Goal: Information Seeking & Learning: Learn about a topic

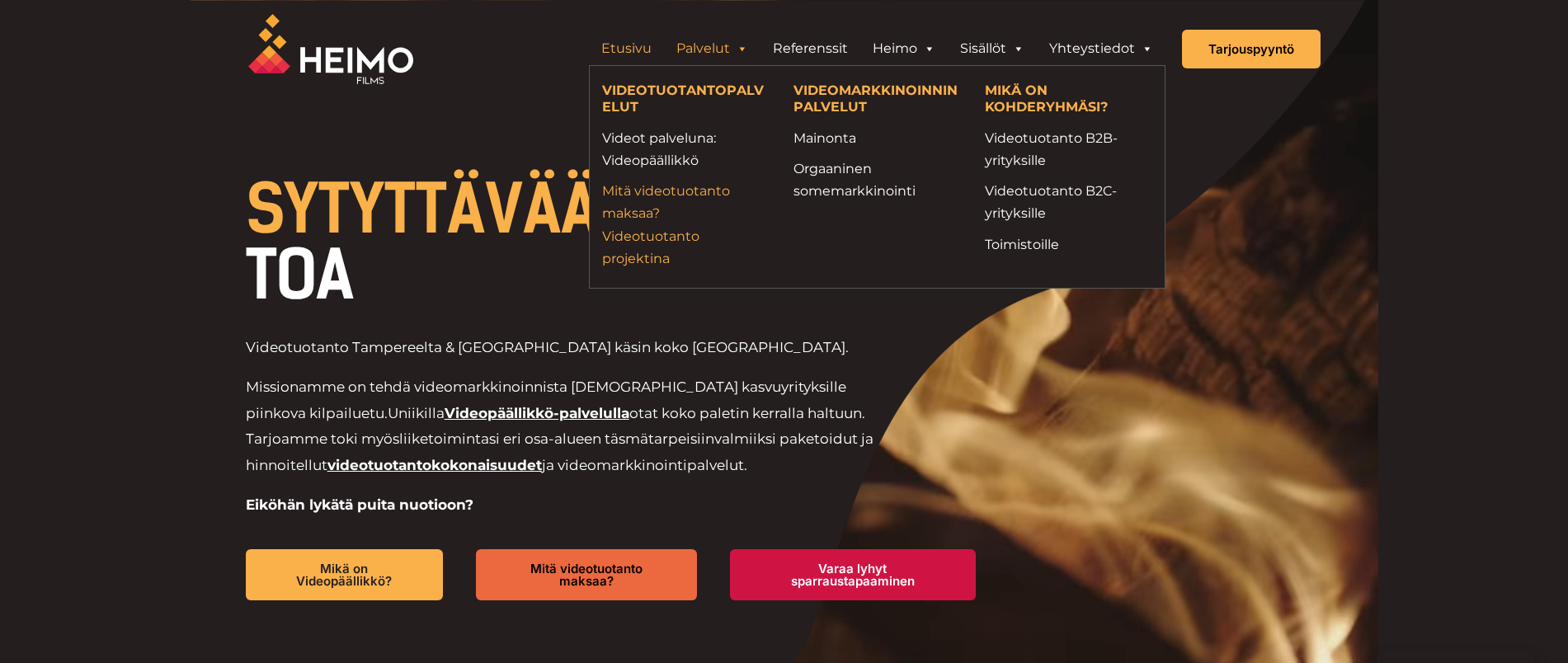
click at [640, 214] on link "Mitä videotuotanto maksaa? Videotuotanto projektina" at bounding box center [685, 225] width 166 height 90
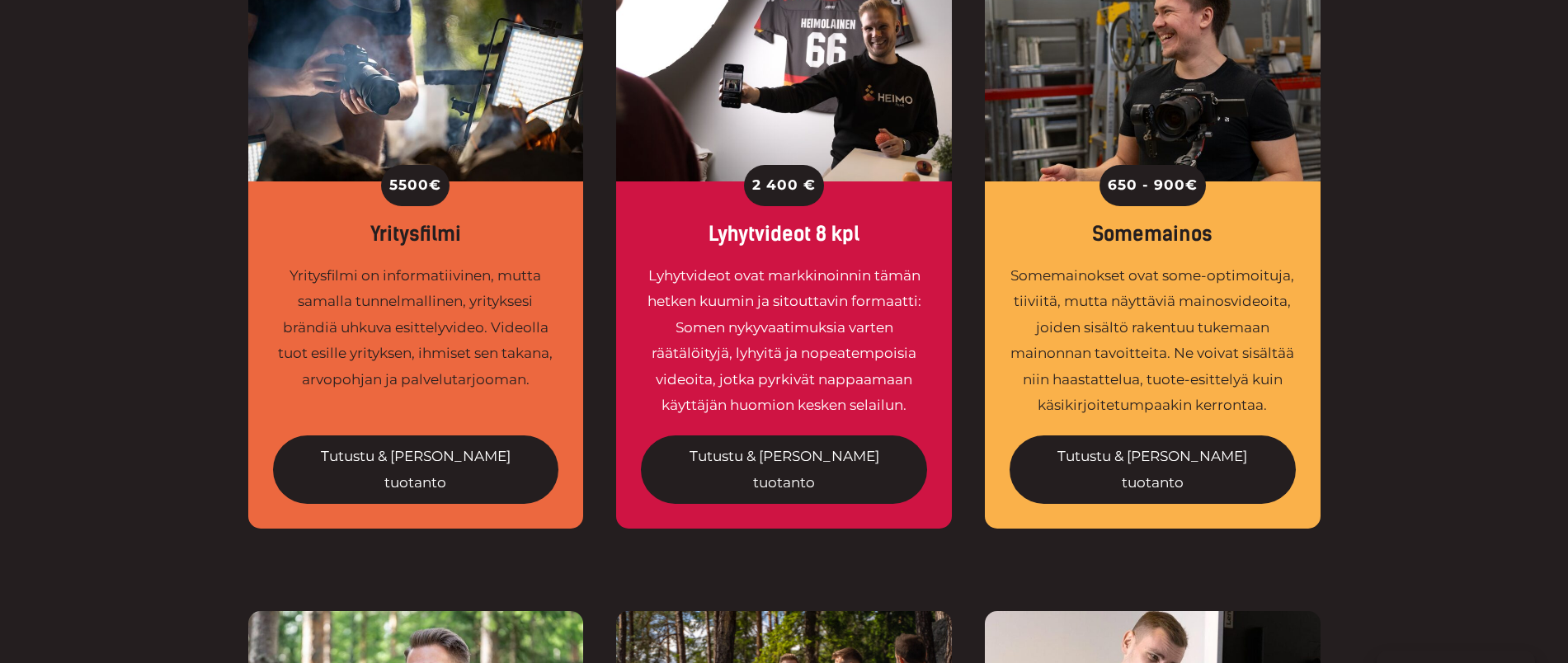
scroll to position [1372, 0]
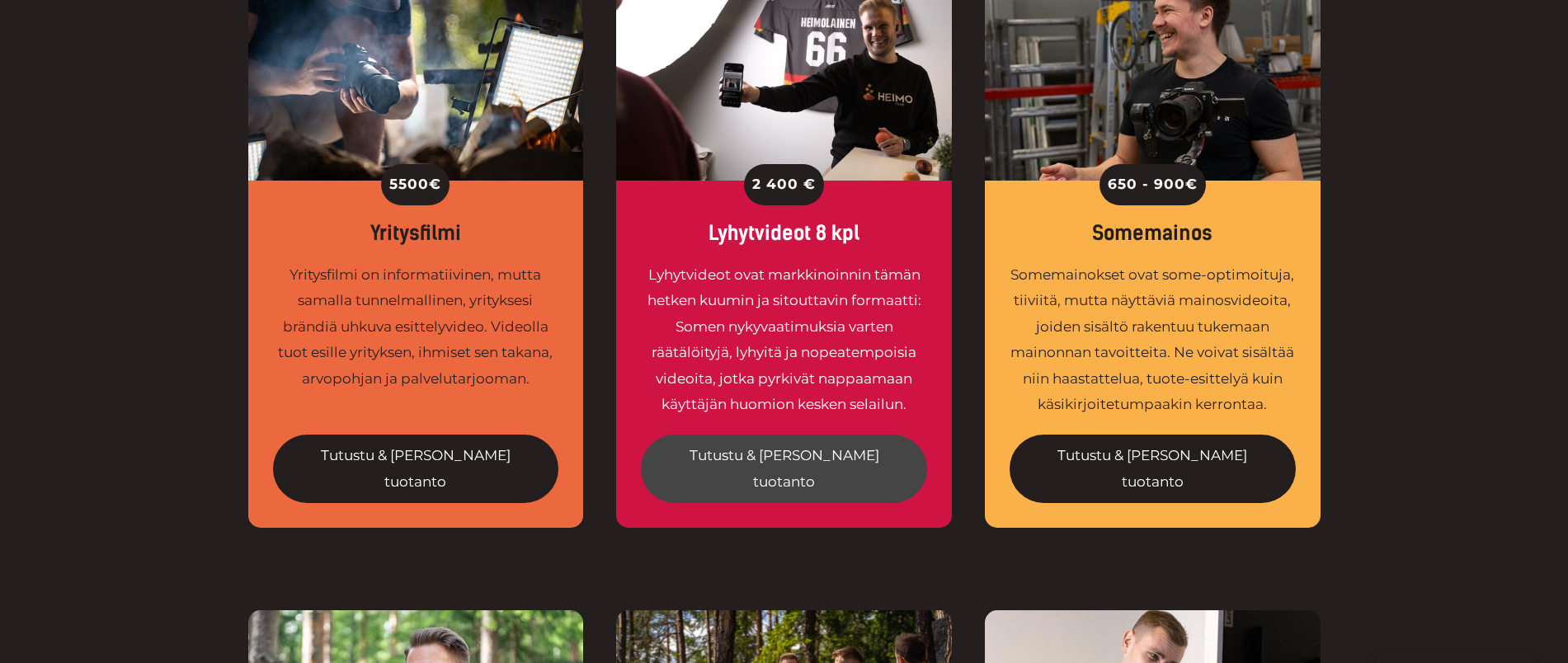
click at [765, 434] on link "Tutustu & tilaa tuotanto" at bounding box center [783, 468] width 286 height 68
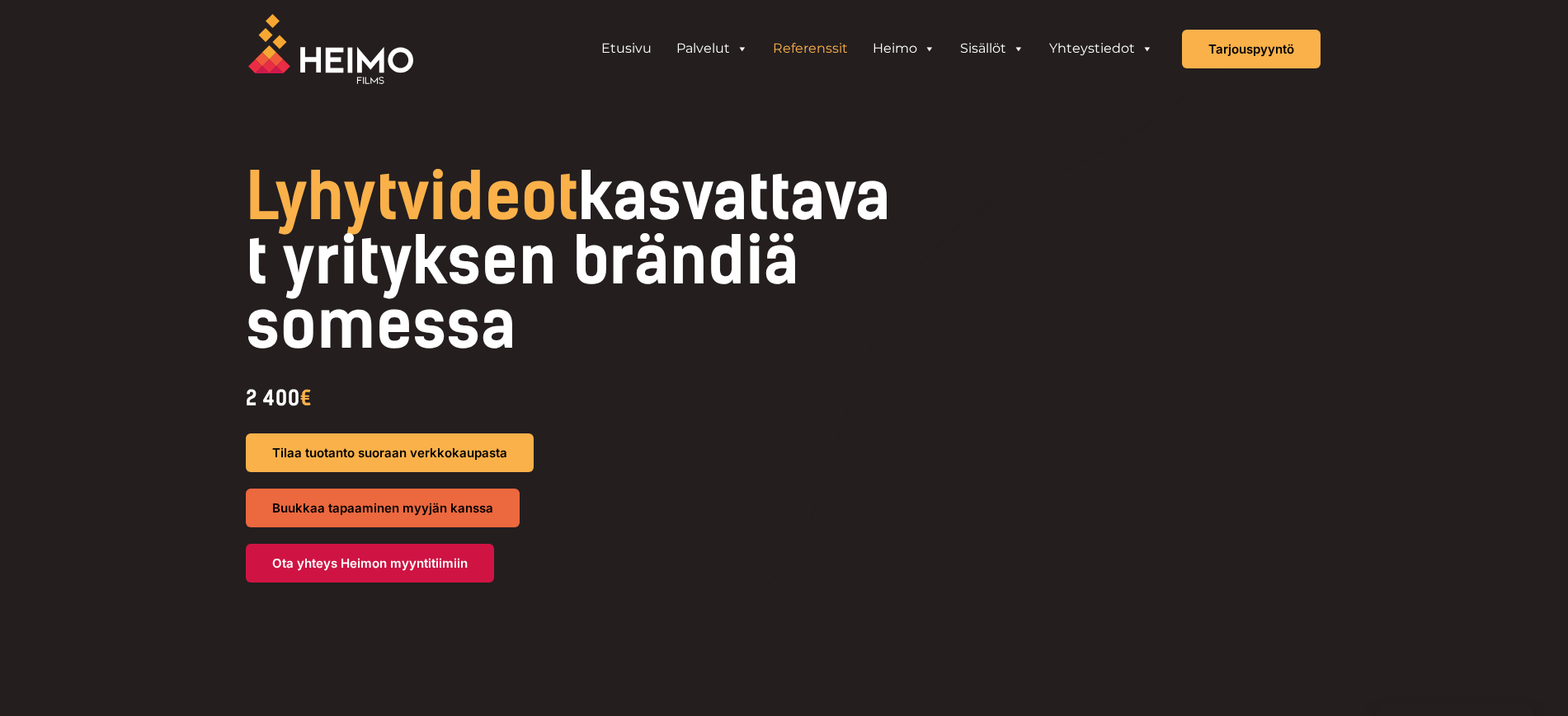
click at [800, 39] on link "Referenssit" at bounding box center [810, 48] width 100 height 33
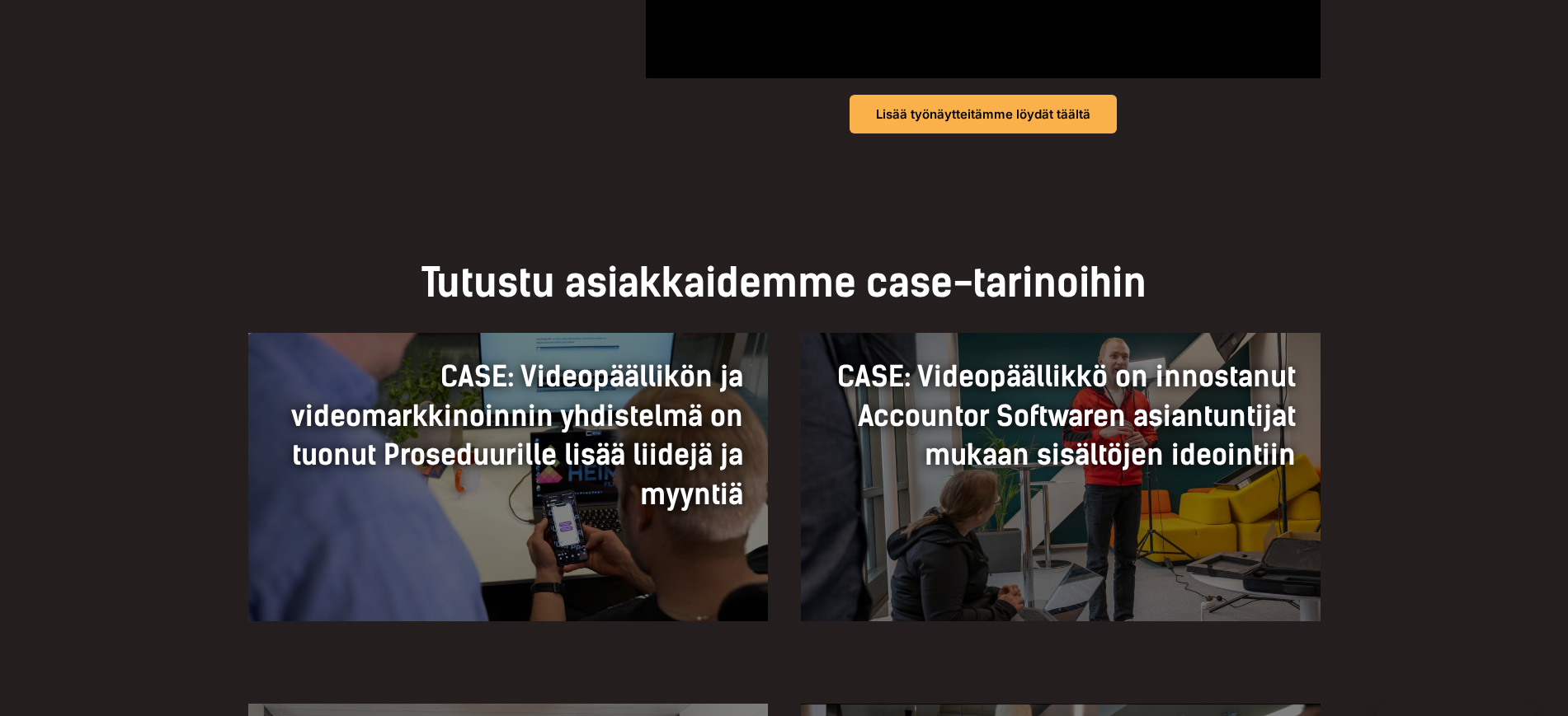
scroll to position [876, 0]
